Goal: Transaction & Acquisition: Purchase product/service

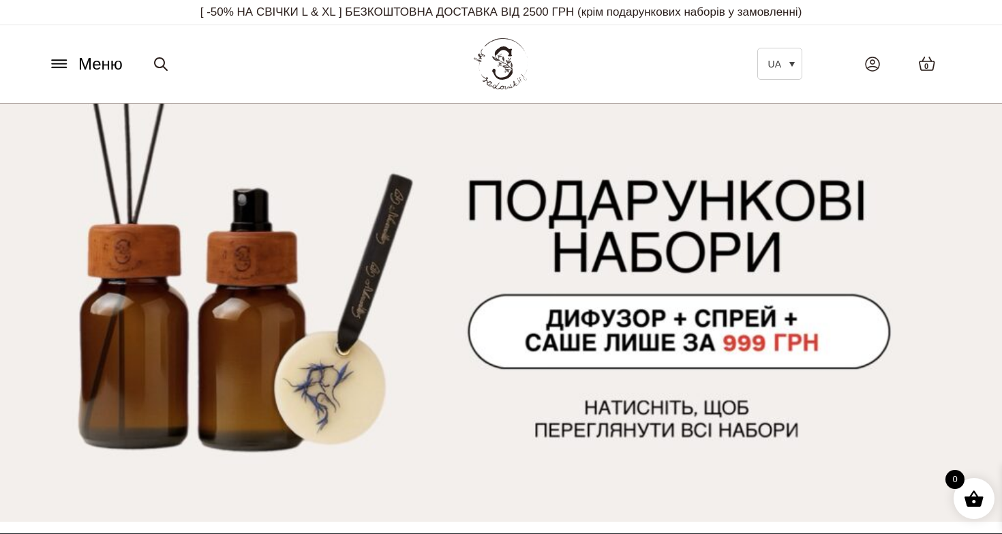
click at [67, 75] on button "Меню" at bounding box center [85, 64] width 82 height 26
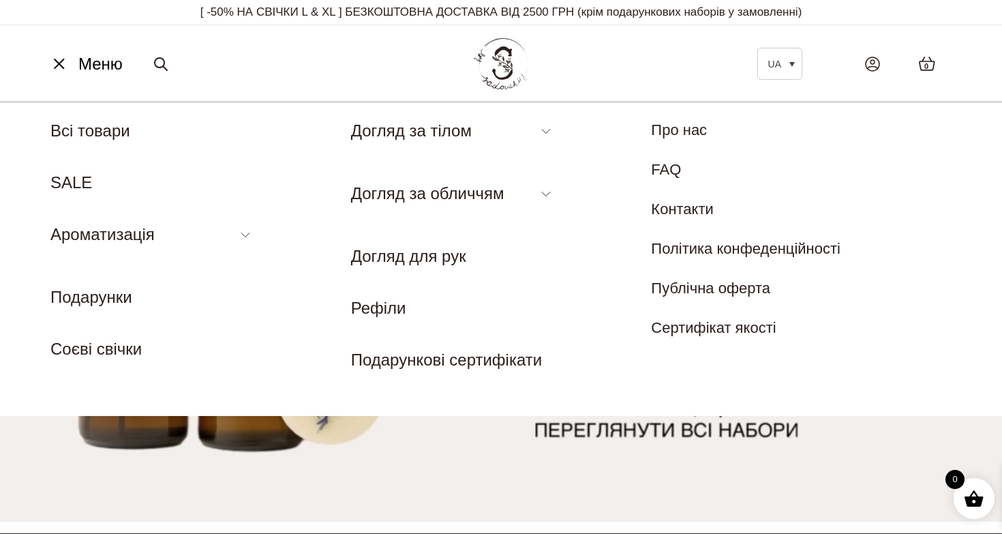
click at [98, 184] on li "SALE" at bounding box center [152, 182] width 205 height 25
click at [89, 182] on link "SALE" at bounding box center [71, 182] width 42 height 18
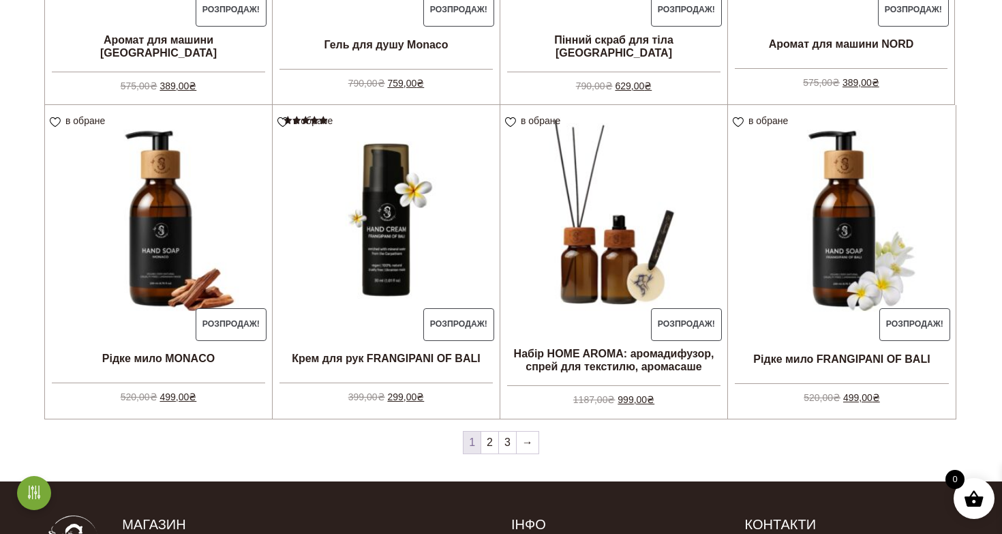
scroll to position [1411, 0]
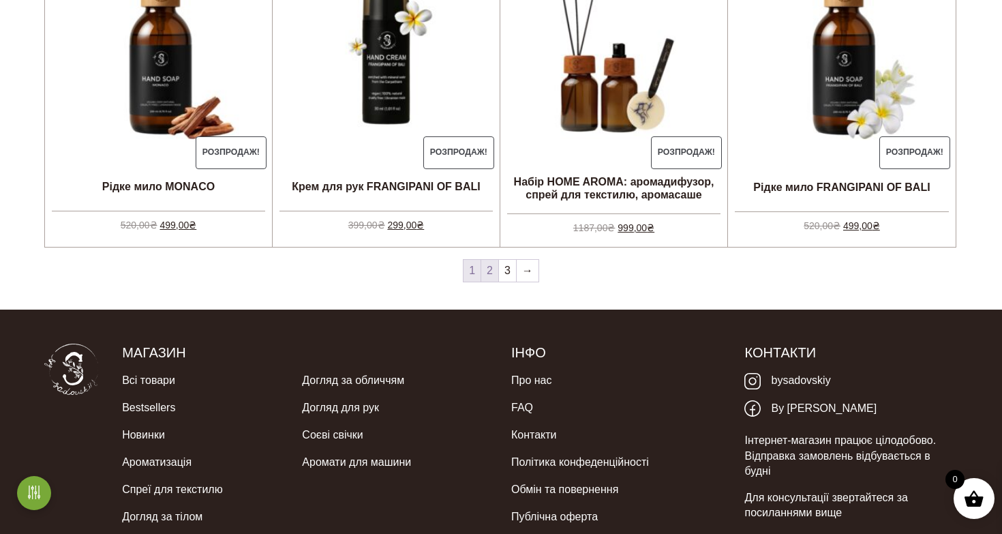
click at [483, 267] on link "2" at bounding box center [489, 271] width 17 height 22
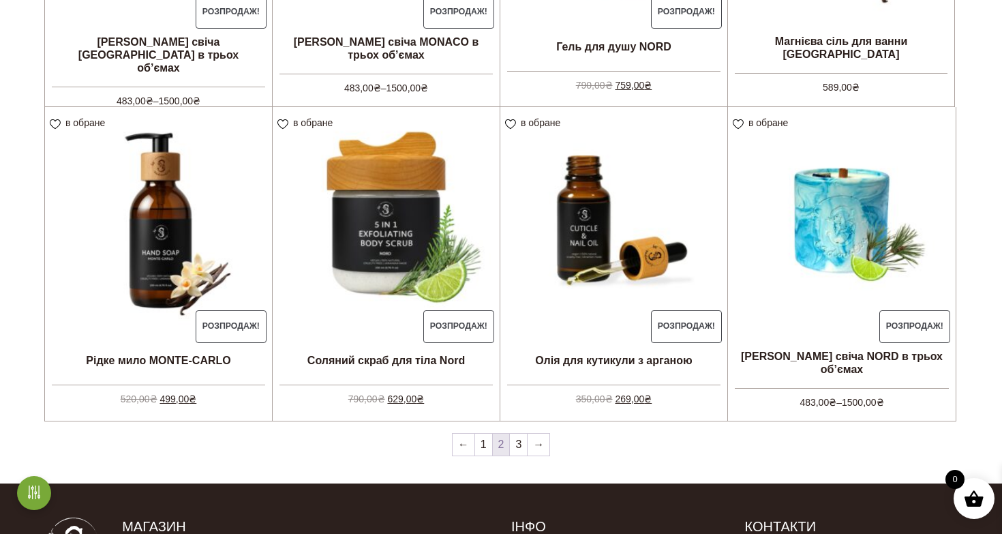
scroll to position [1241, 0]
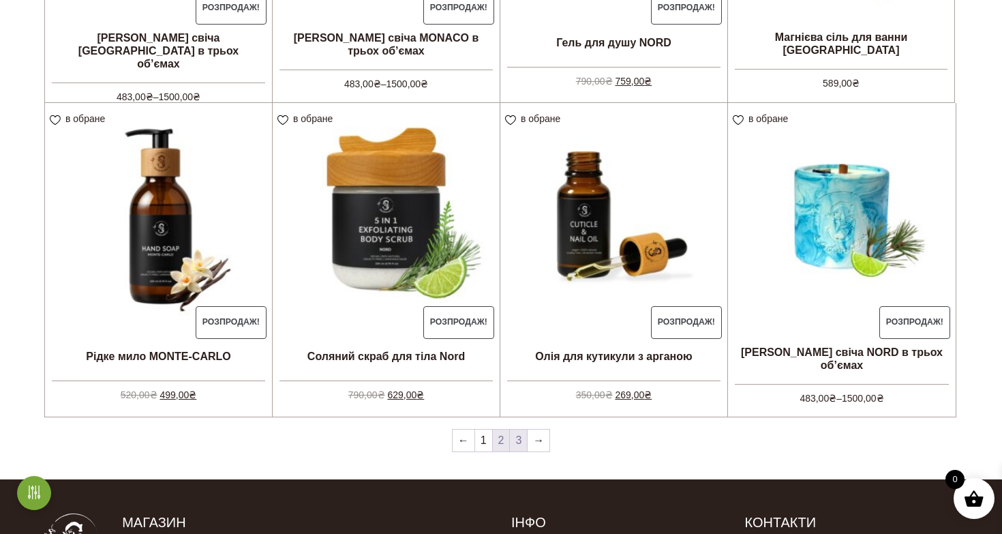
click at [519, 437] on link "3" at bounding box center [518, 441] width 17 height 22
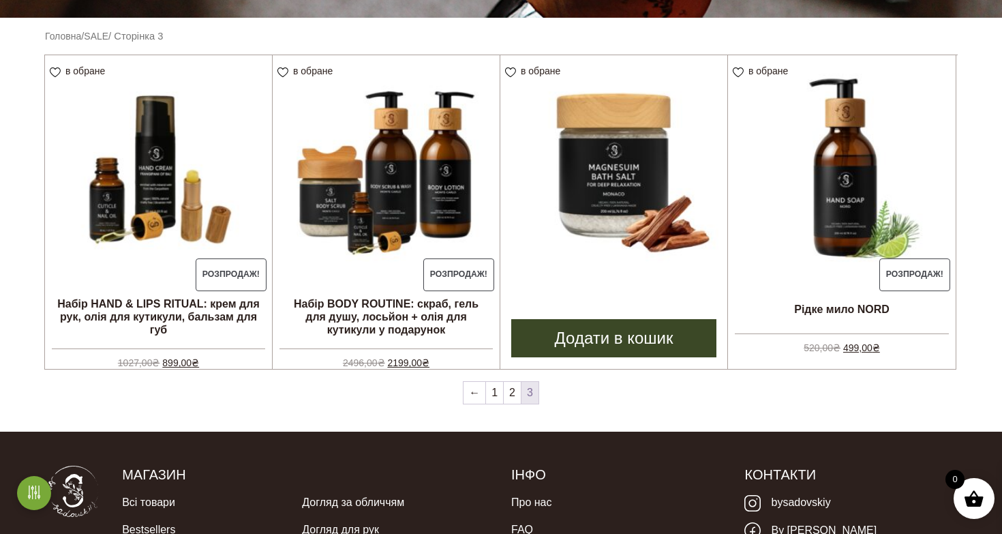
scroll to position [350, 0]
